Goal: Task Accomplishment & Management: Manage account settings

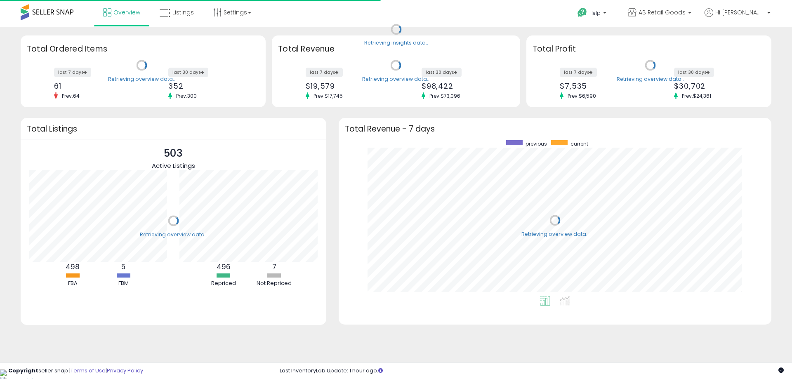
scroll to position [156, 416]
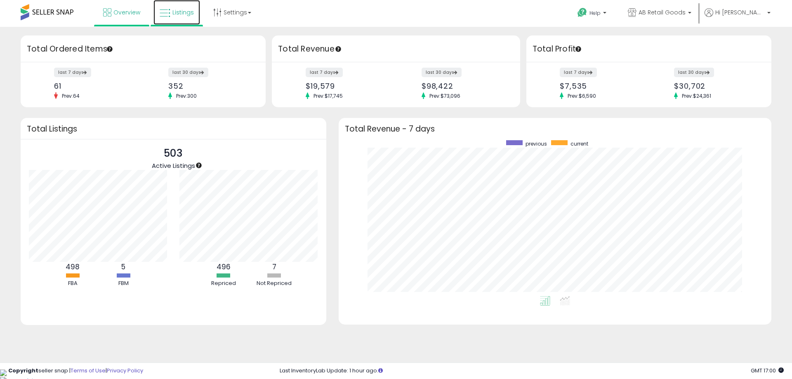
click at [178, 12] on span "Listings" at bounding box center [182, 12] width 21 height 8
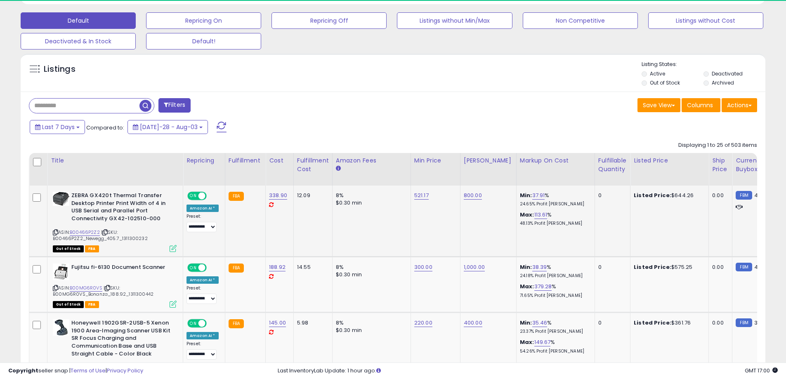
scroll to position [169, 432]
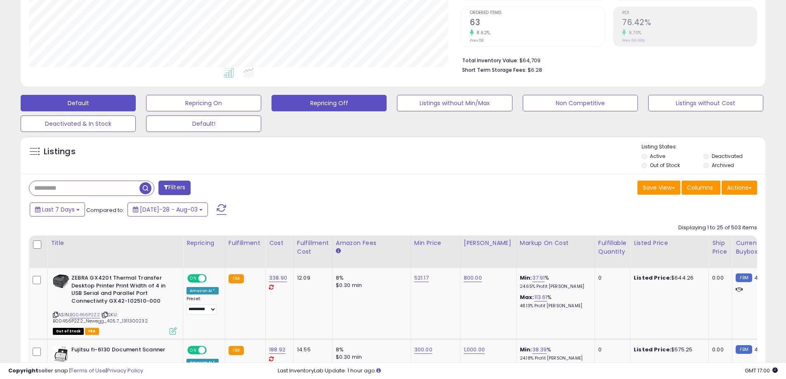
click at [261, 104] on button "Repricing Off" at bounding box center [203, 103] width 115 height 17
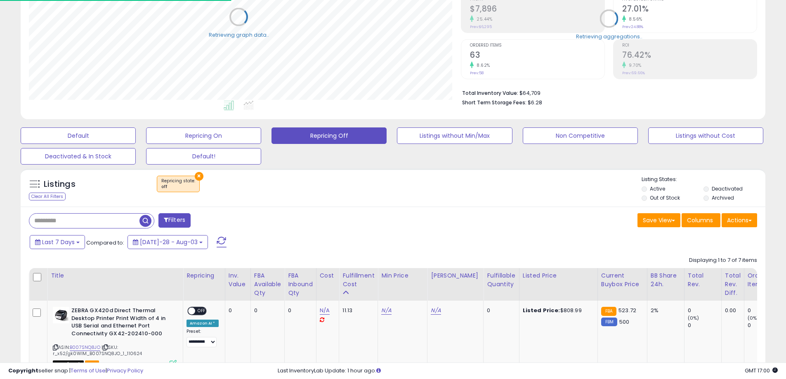
scroll to position [412371, 412108]
click at [710, 189] on li "Deactivated" at bounding box center [733, 189] width 61 height 9
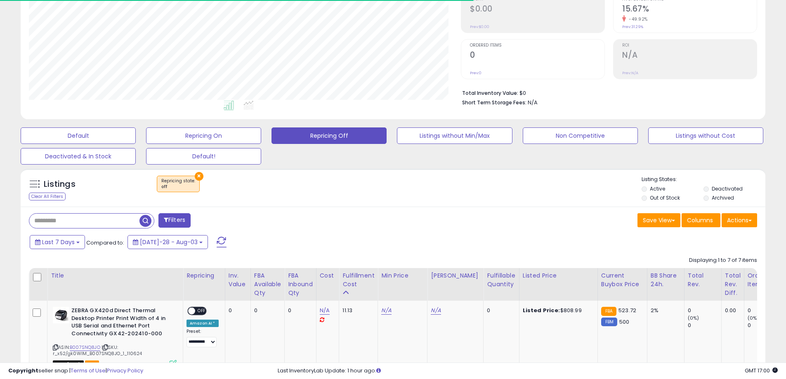
scroll to position [169, 432]
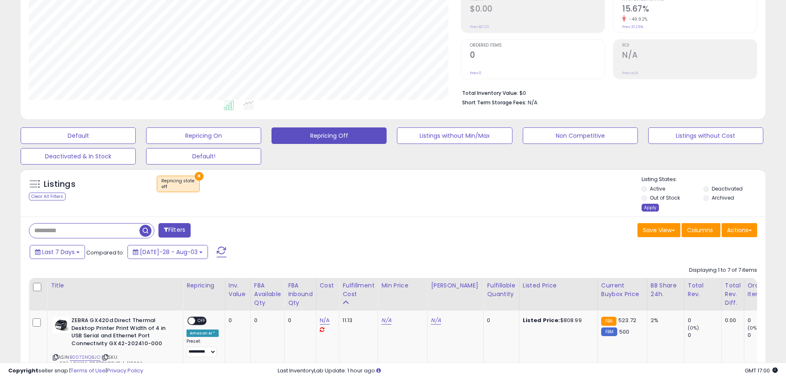
click at [651, 209] on div "Apply" at bounding box center [649, 208] width 17 height 8
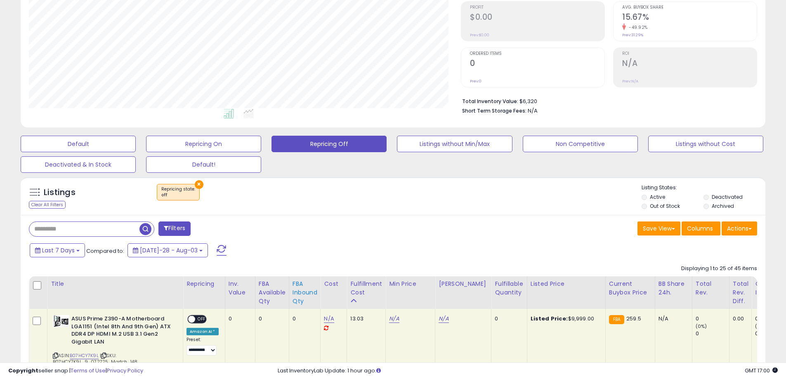
click at [295, 291] on div "FBA inbound Qty" at bounding box center [304, 293] width 25 height 26
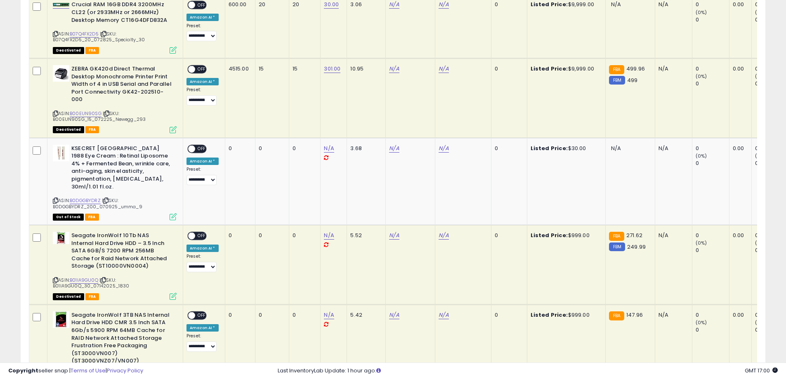
scroll to position [372, 0]
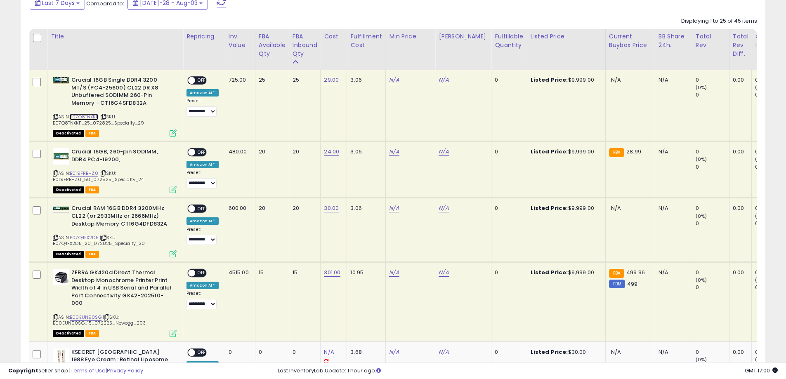
click at [85, 117] on link "B07Q8TNXKP" at bounding box center [84, 116] width 28 height 7
click at [89, 173] on link "B019FRBHZ0" at bounding box center [84, 173] width 28 height 7
click at [91, 241] on span "| SKU: B07Q4FX2D5_20_072825_Specialty_30" at bounding box center [99, 240] width 92 height 12
click at [88, 240] on link "B07Q4FX2D5" at bounding box center [84, 237] width 29 height 7
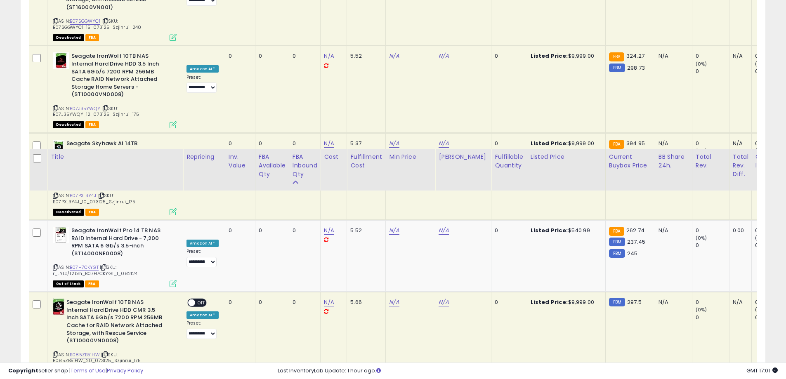
scroll to position [0, 0]
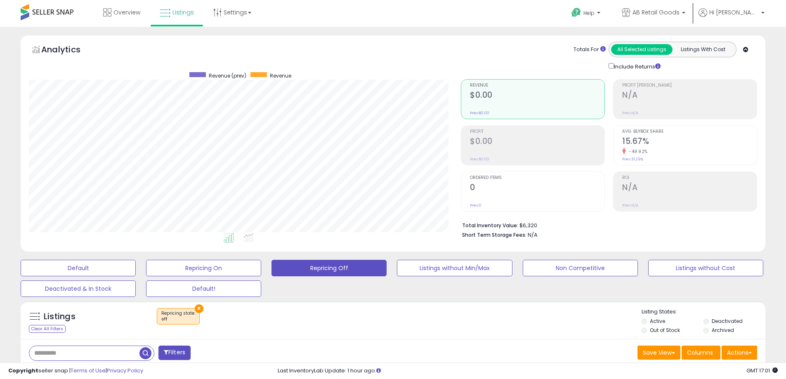
drag, startPoint x: 513, startPoint y: 217, endPoint x: 509, endPoint y: 38, distance: 179.9
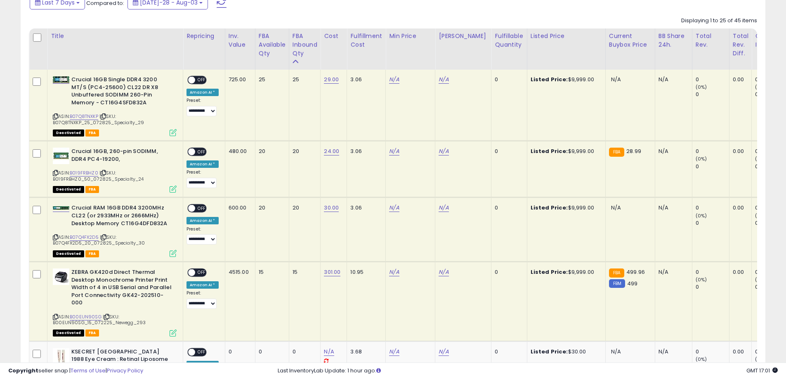
scroll to position [330, 0]
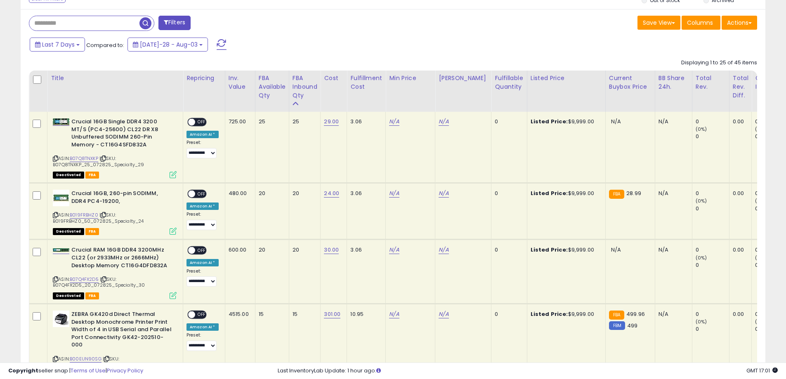
click at [54, 159] on icon at bounding box center [55, 158] width 5 height 5
click at [394, 124] on link "N/A" at bounding box center [394, 122] width 10 height 8
type input "****"
click at [419, 102] on icon "submit" at bounding box center [416, 100] width 5 height 5
click at [448, 124] on div "N/A" at bounding box center [462, 121] width 46 height 7
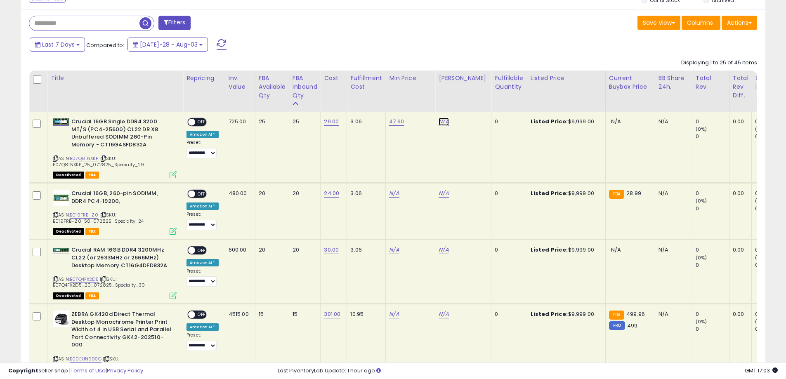
click at [448, 124] on link "N/A" at bounding box center [444, 122] width 10 height 8
type input "**"
click at [469, 101] on icon "submit" at bounding box center [466, 100] width 5 height 5
click at [195, 124] on div "ON OFF" at bounding box center [187, 122] width 19 height 7
click at [197, 123] on span "OFF" at bounding box center [201, 122] width 13 height 7
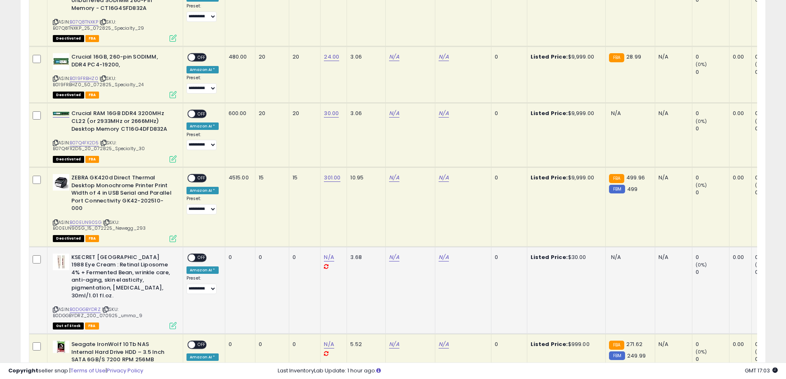
scroll to position [495, 0]
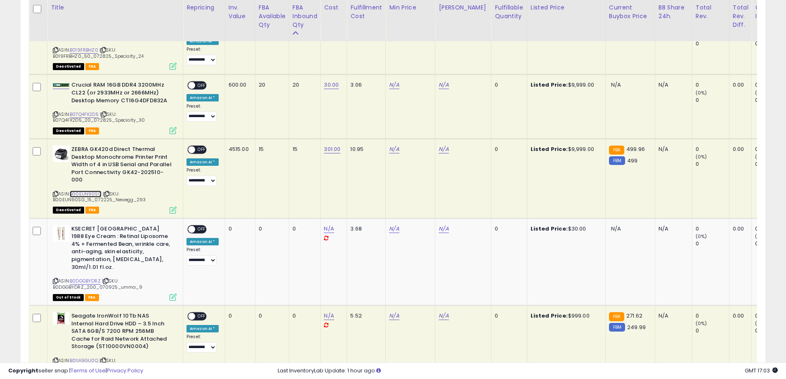
click at [86, 191] on link "B00EUN90SG" at bounding box center [86, 194] width 32 height 7
click at [398, 33] on link "N/A" at bounding box center [394, 28] width 10 height 8
type input "***"
click at [419, 127] on icon "submit" at bounding box center [416, 127] width 5 height 5
click at [443, 33] on link "N/A" at bounding box center [444, 28] width 10 height 8
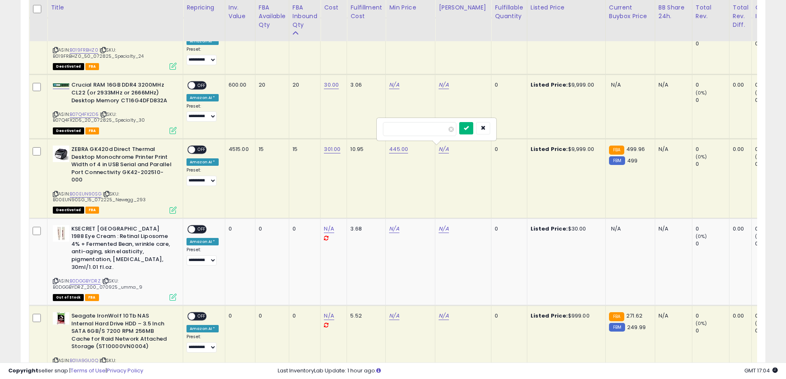
type input "***"
click at [469, 127] on icon "submit" at bounding box center [466, 127] width 5 height 5
click at [195, 149] on span "OFF" at bounding box center [201, 149] width 13 height 7
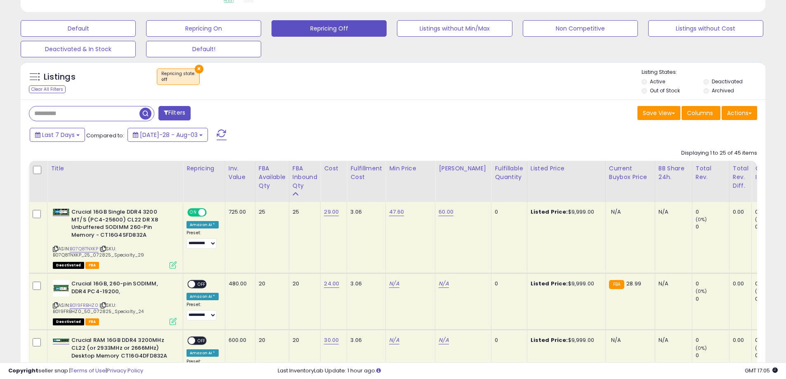
scroll to position [361, 0]
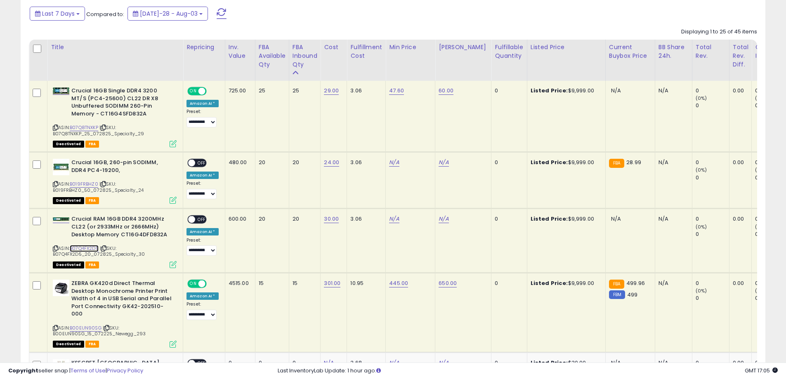
click at [92, 247] on link "B07Q4FX2D5" at bounding box center [84, 248] width 29 height 7
click at [389, 167] on link "N/A" at bounding box center [394, 162] width 10 height 8
type input "*****"
click at [424, 194] on button "submit" at bounding box center [417, 198] width 14 height 12
click at [437, 221] on td "N/A" at bounding box center [463, 241] width 56 height 64
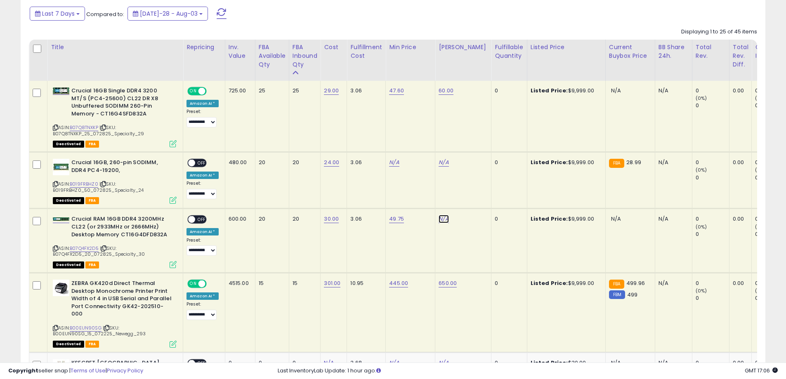
click at [440, 167] on link "N/A" at bounding box center [444, 162] width 10 height 8
type input "**"
click at [469, 199] on icon "submit" at bounding box center [466, 197] width 5 height 5
click at [197, 222] on span "OFF" at bounding box center [201, 219] width 13 height 7
click at [78, 185] on link "B019FRBHZ0" at bounding box center [84, 184] width 28 height 7
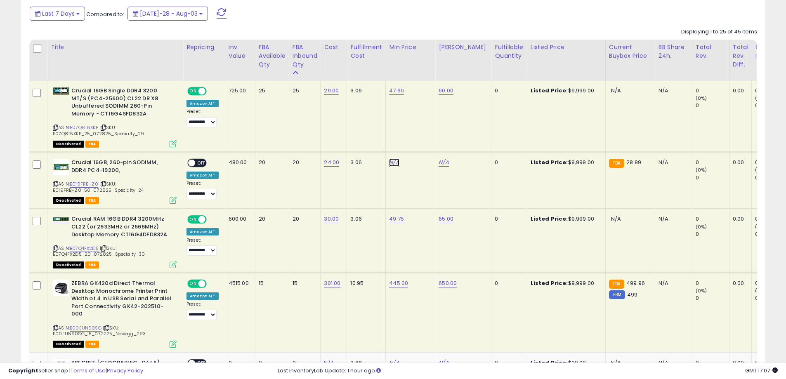
click at [398, 160] on link "N/A" at bounding box center [394, 162] width 10 height 8
drag, startPoint x: 354, startPoint y: 139, endPoint x: 367, endPoint y: 139, distance: 13.2
type input "*****"
click at [419, 140] on icon "submit" at bounding box center [416, 141] width 5 height 5
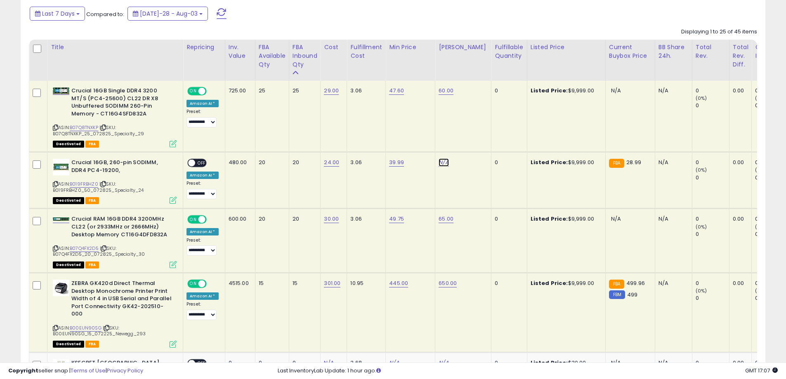
click at [446, 162] on link "N/A" at bounding box center [444, 162] width 10 height 8
type input "**"
click at [469, 140] on icon "submit" at bounding box center [466, 141] width 5 height 5
click at [195, 162] on span "OFF" at bounding box center [201, 163] width 13 height 7
click at [260, 164] on div "20" at bounding box center [271, 162] width 24 height 7
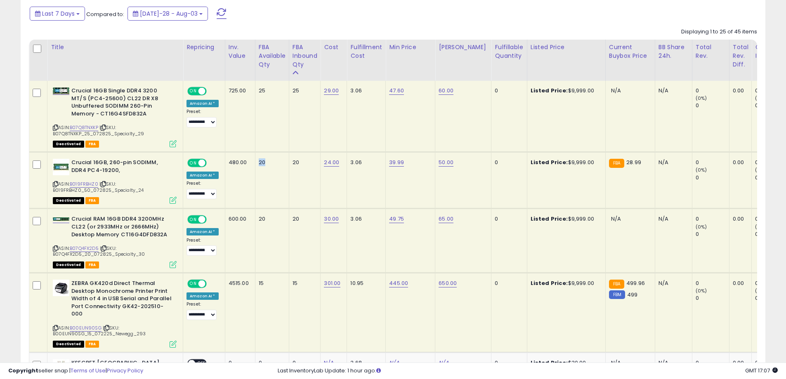
click at [260, 164] on div "20" at bounding box center [271, 162] width 24 height 7
click at [271, 165] on div "20" at bounding box center [271, 162] width 24 height 7
click at [57, 185] on icon at bounding box center [55, 184] width 5 height 5
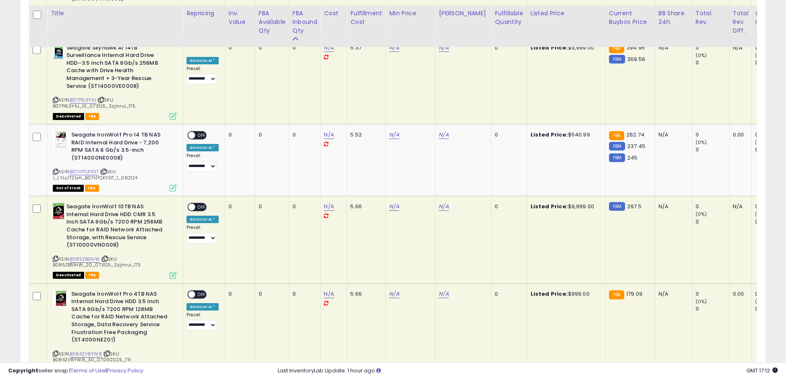
scroll to position [2052, 0]
